Goal: Information Seeking & Learning: Check status

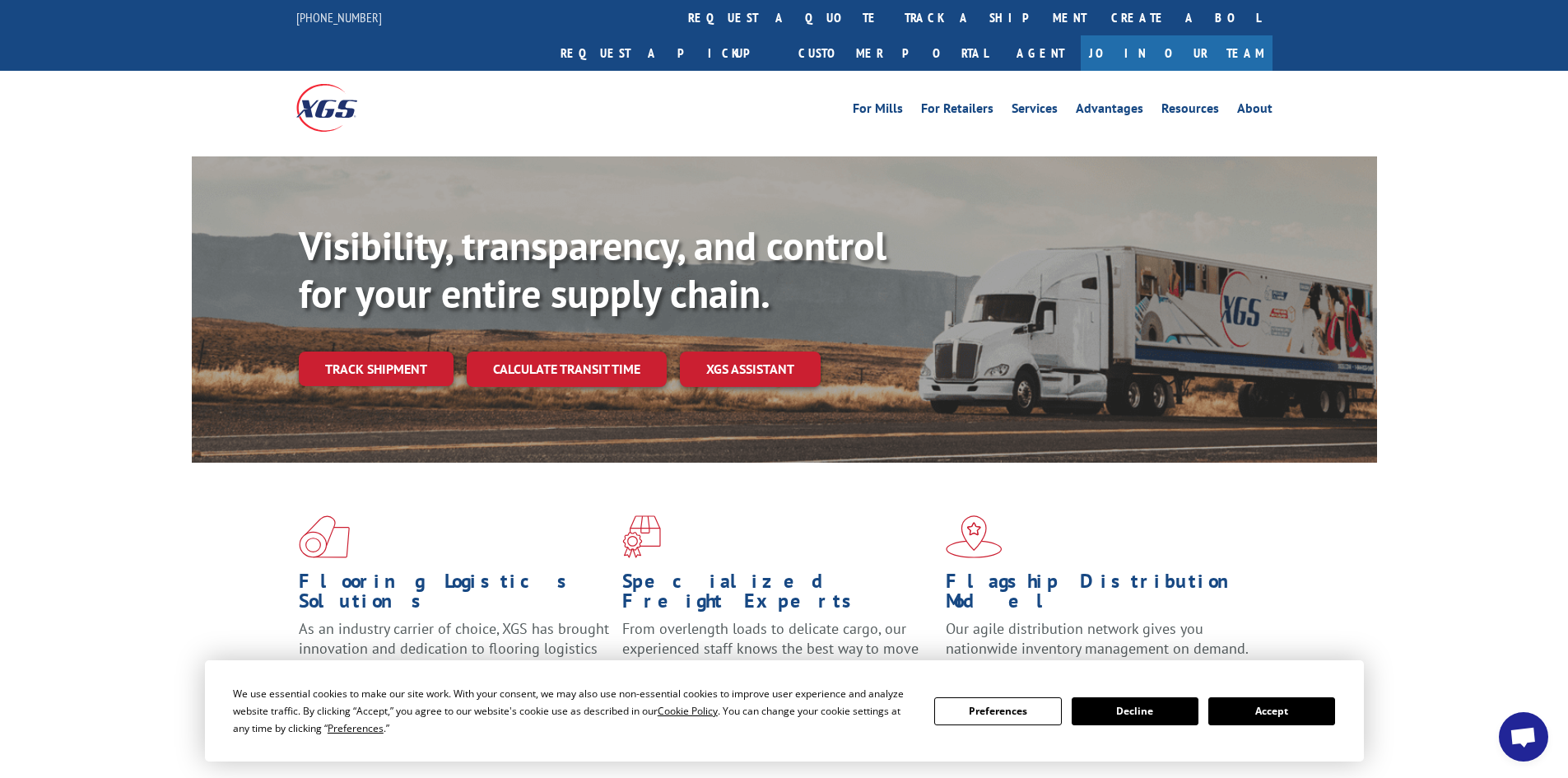
click at [1260, 710] on button "Accept" at bounding box center [1271, 711] width 126 height 28
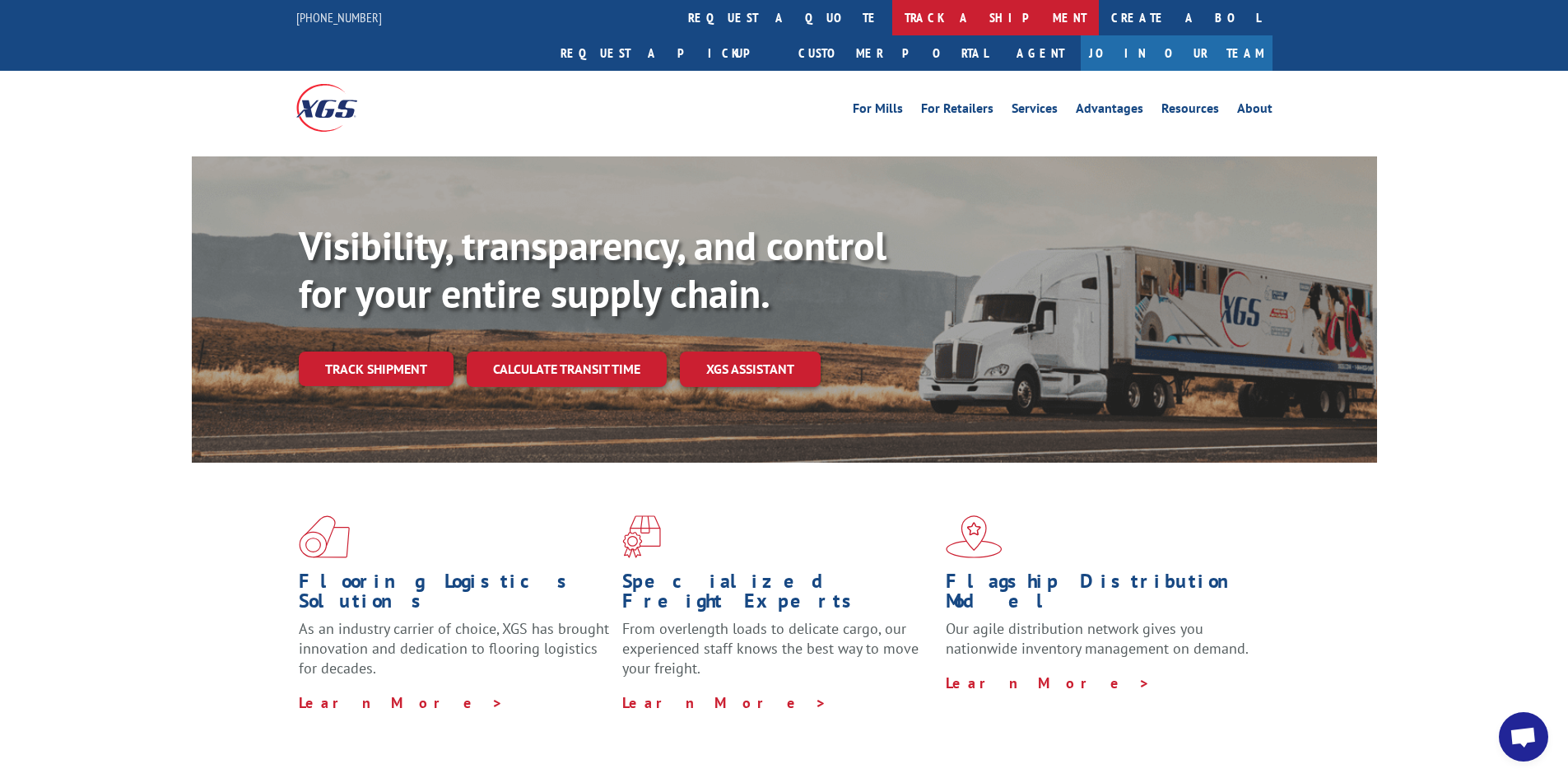
click at [892, 21] on link "track a shipment" at bounding box center [995, 17] width 207 height 35
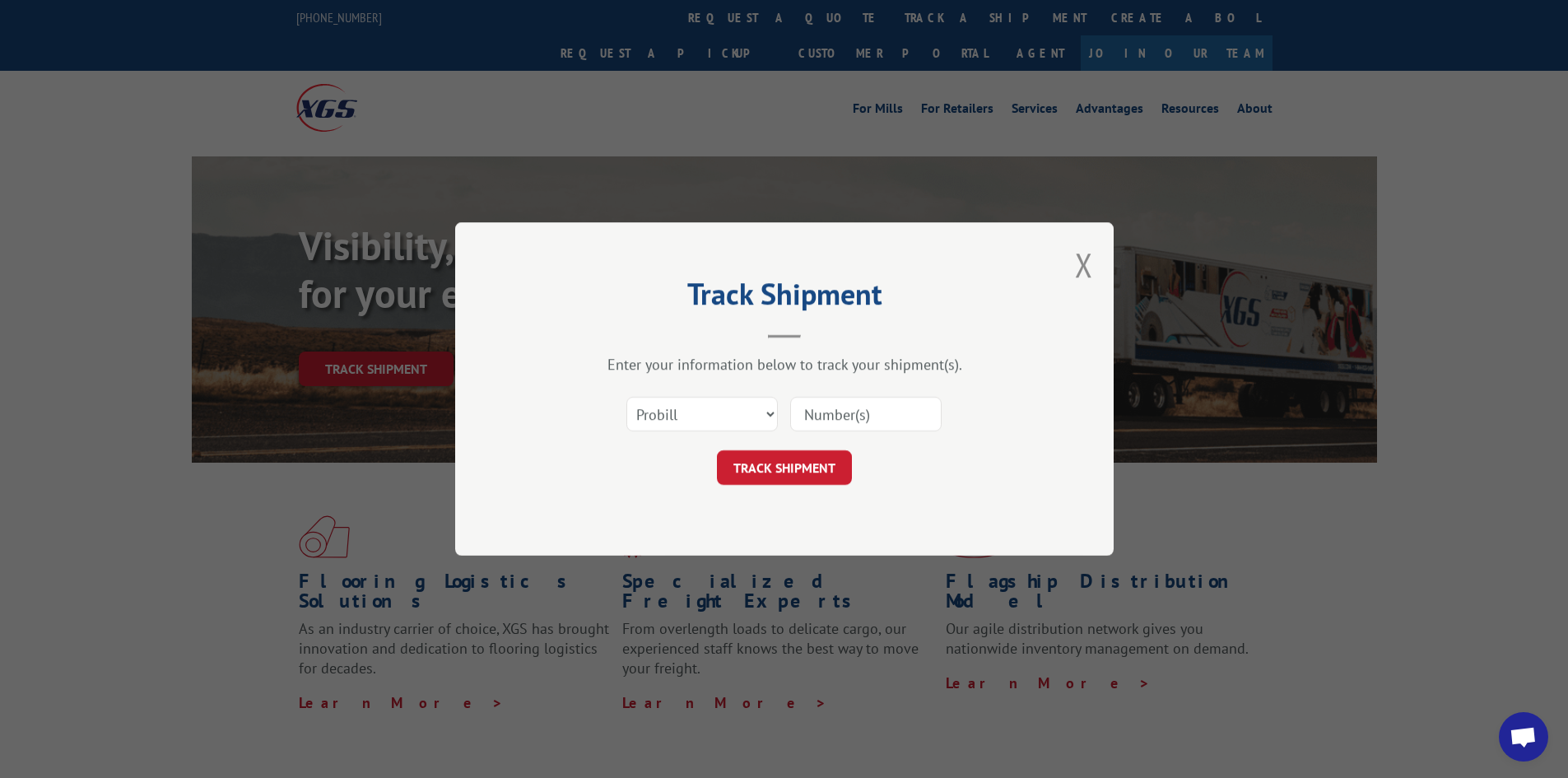
click at [862, 427] on input at bounding box center [866, 414] width 151 height 34
paste input "2881341"
type input "2881341"
click at [823, 480] on button "TRACK SHIPMENT" at bounding box center [784, 468] width 135 height 34
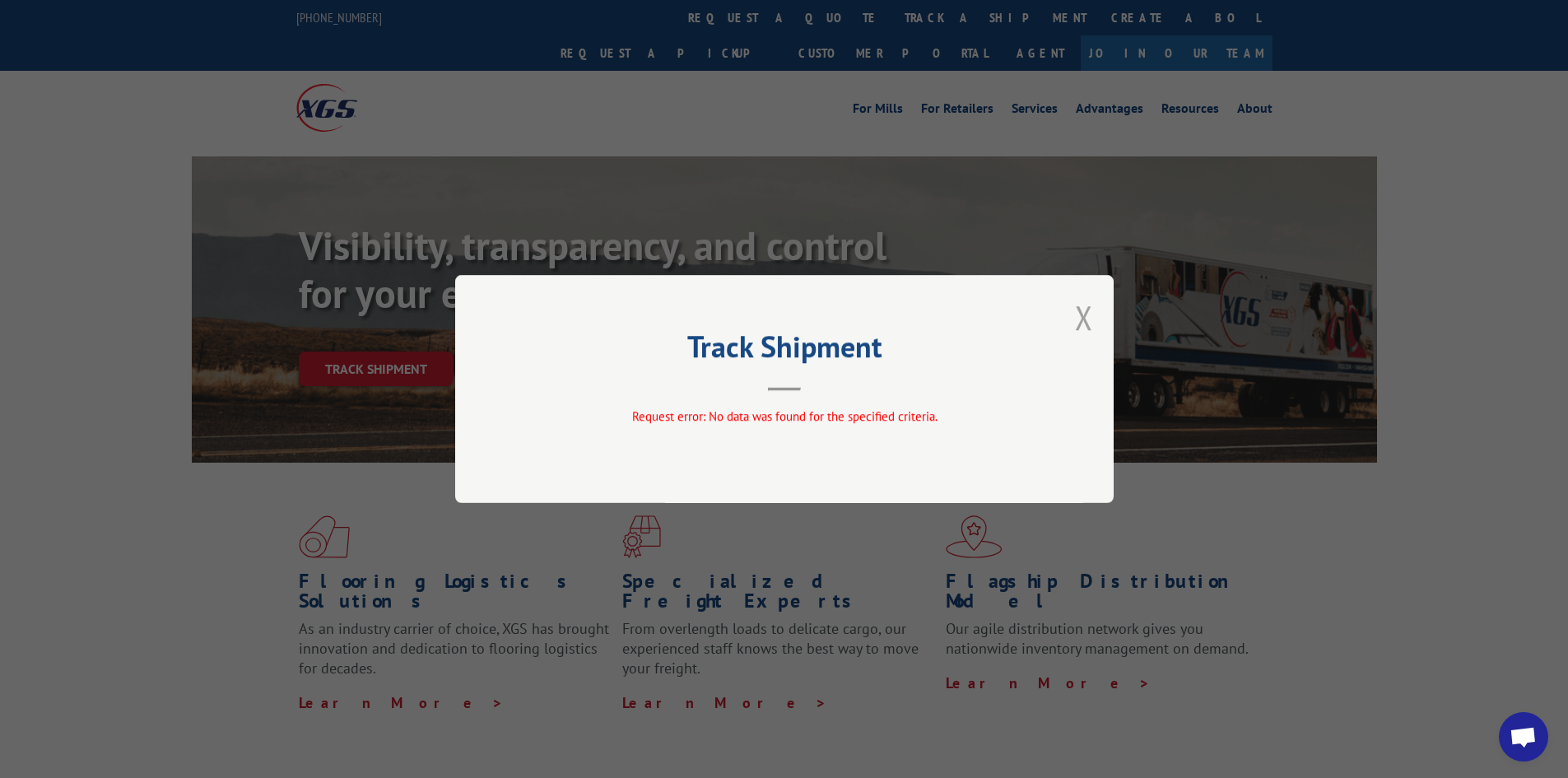
click at [1084, 315] on button "Close modal" at bounding box center [1084, 317] width 18 height 44
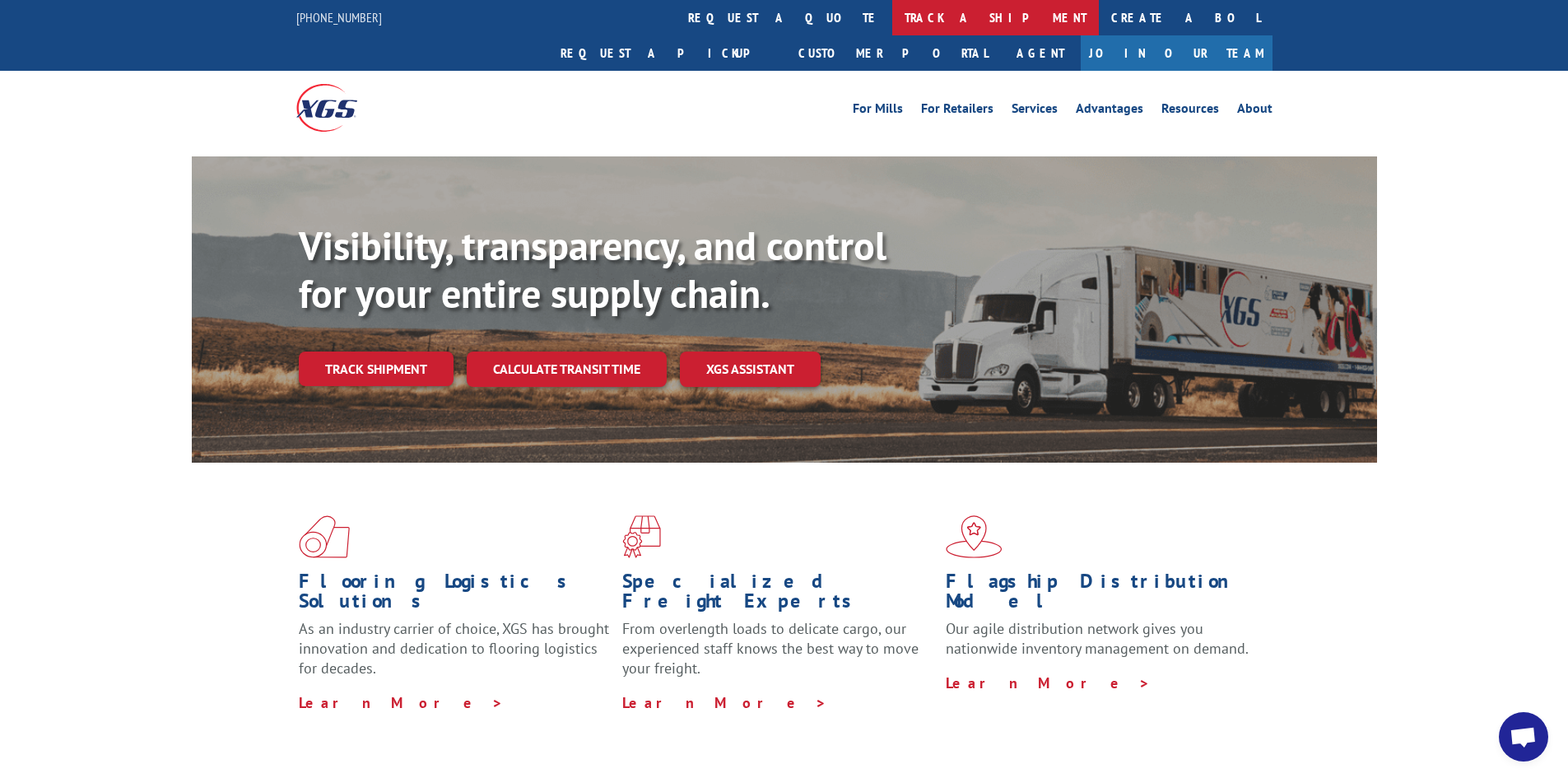
click at [892, 9] on link "track a shipment" at bounding box center [995, 17] width 207 height 35
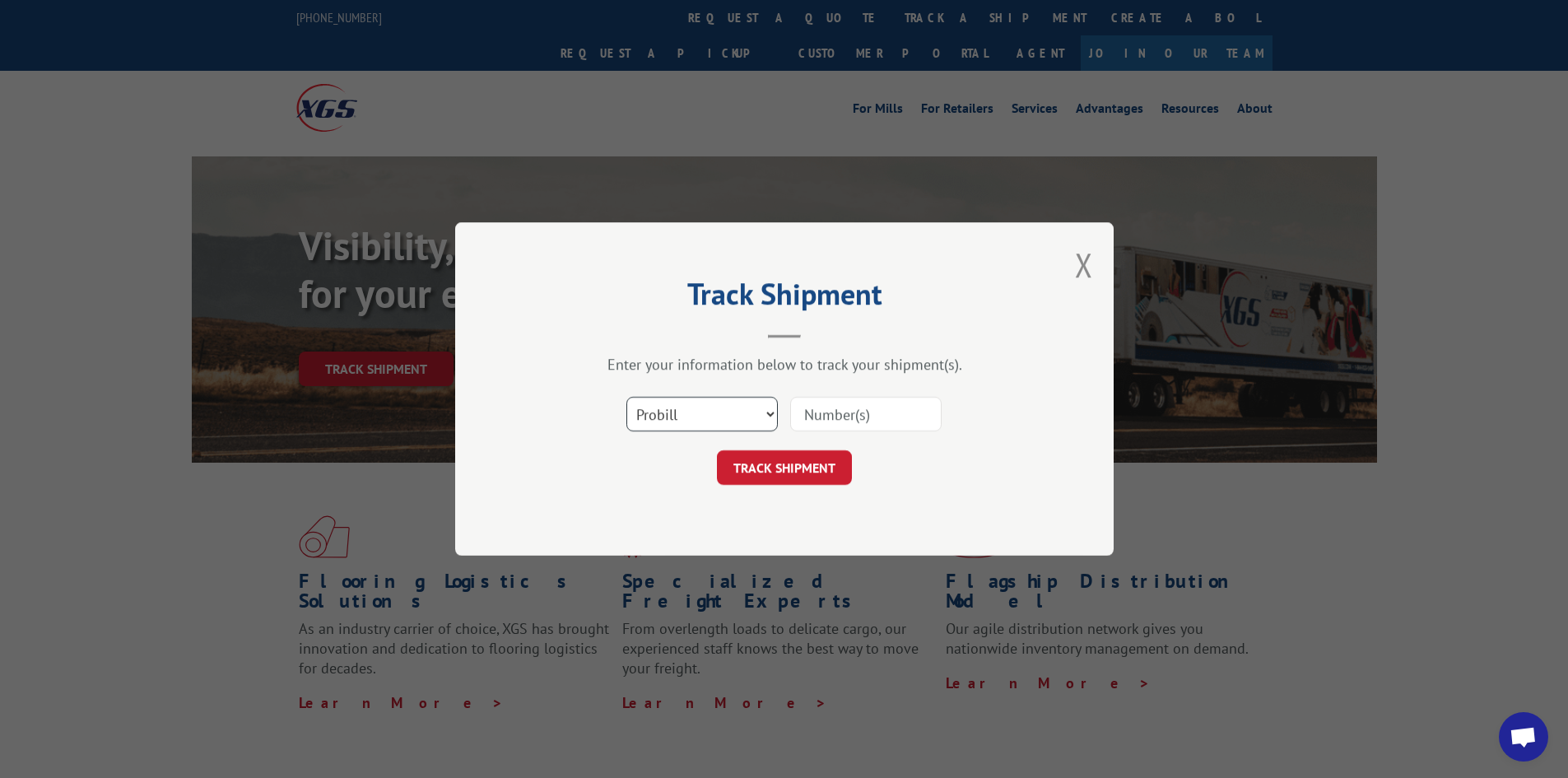
click at [769, 415] on select "Select category... Probill BOL PO" at bounding box center [702, 414] width 151 height 34
select select "bol"
click at [626, 397] on select "Select category... Probill BOL PO" at bounding box center [702, 414] width 151 height 34
click at [832, 412] on input at bounding box center [866, 414] width 151 height 34
paste input "2881341"
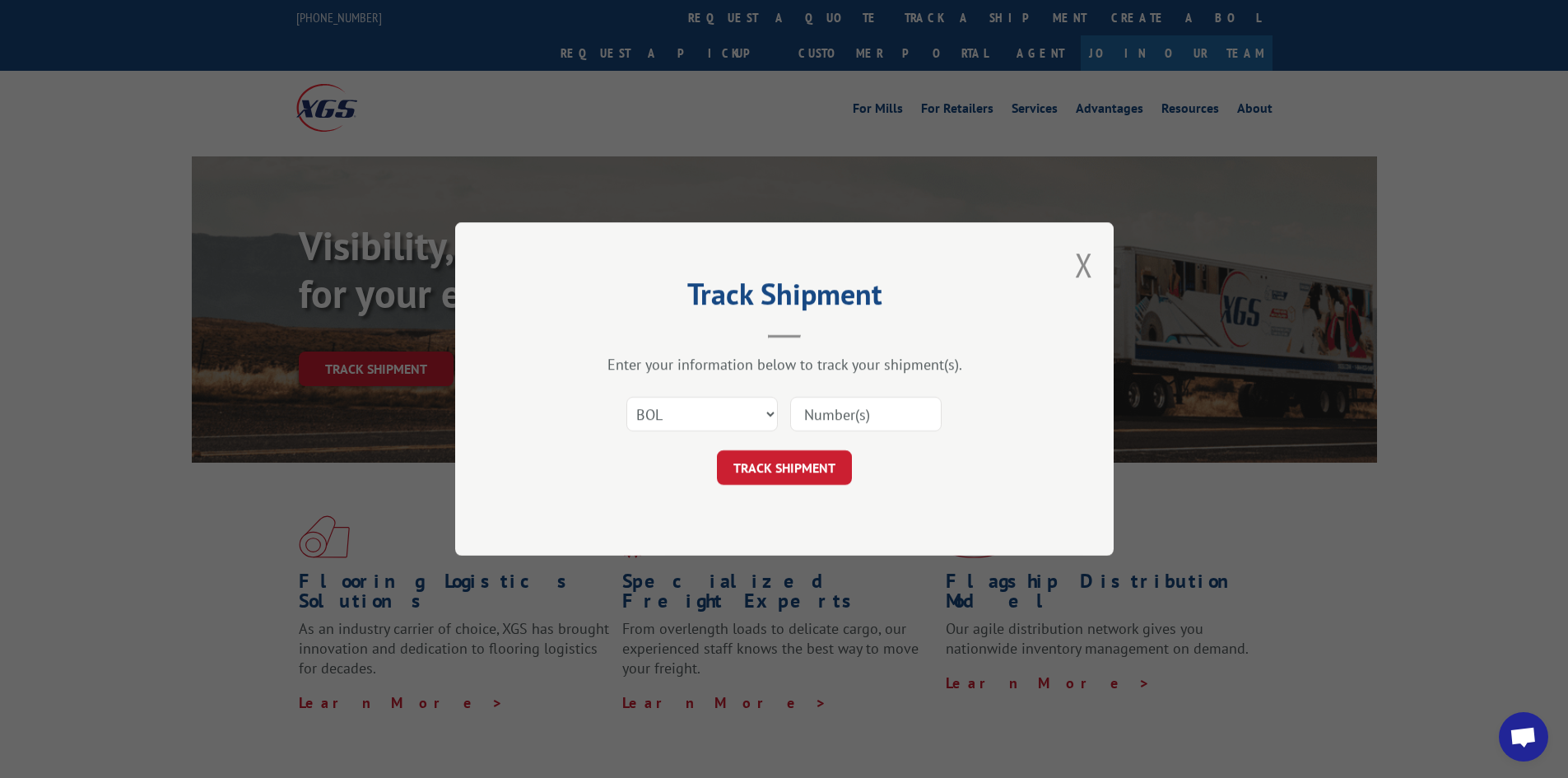
type input "2881341"
click button "TRACK SHIPMENT" at bounding box center [784, 468] width 135 height 34
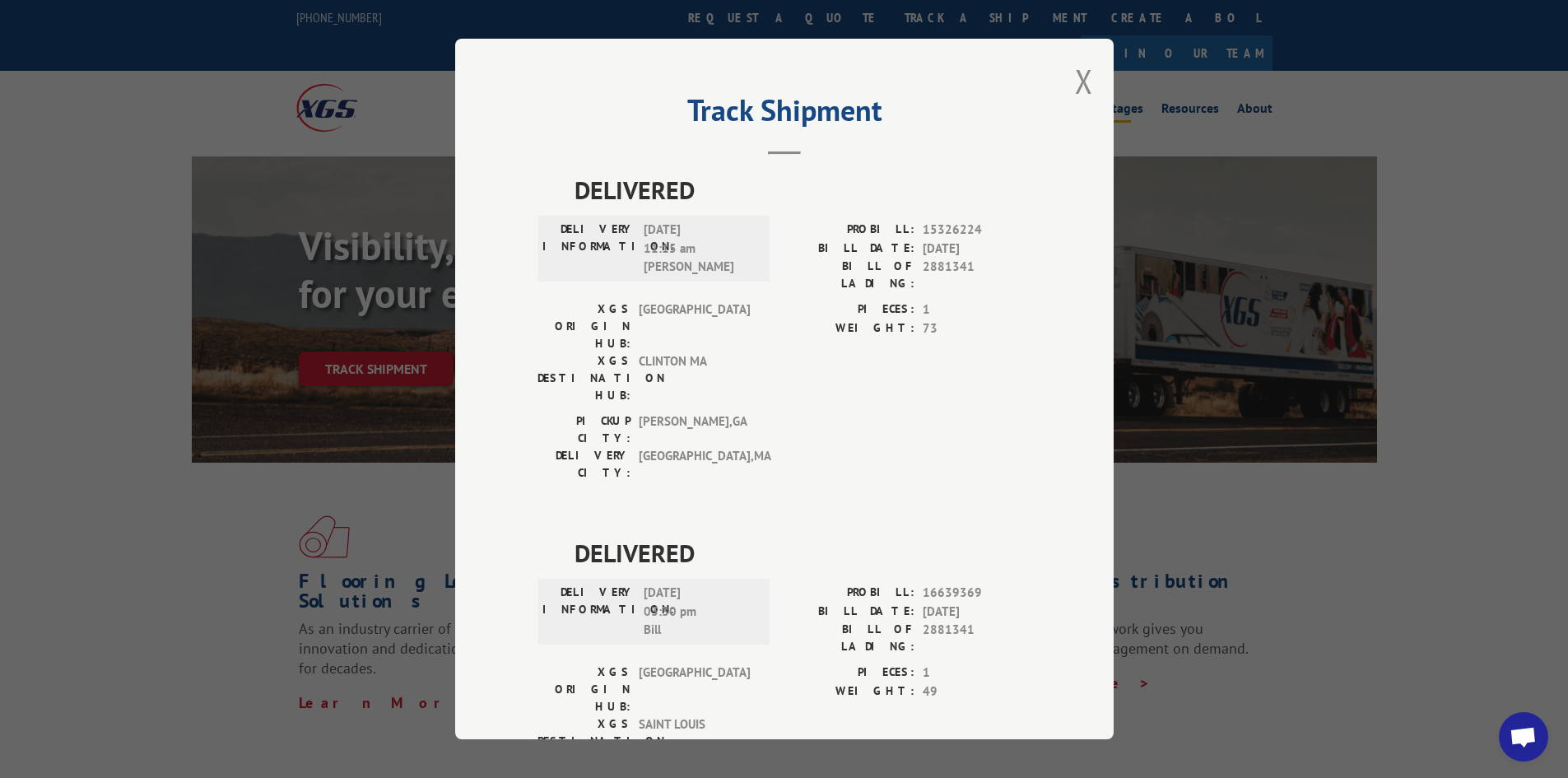
click at [1081, 80] on button "Close modal" at bounding box center [1084, 80] width 18 height 44
